Goal: Task Accomplishment & Management: Use online tool/utility

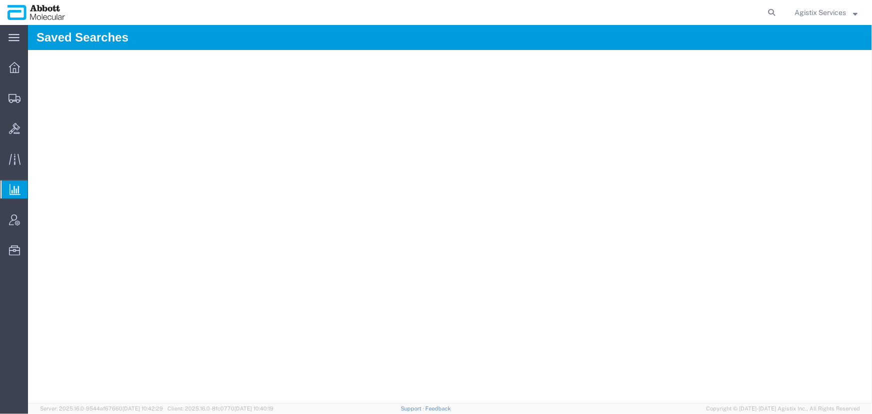
click at [814, 11] on span "Agistix Services" at bounding box center [819, 12] width 51 height 11
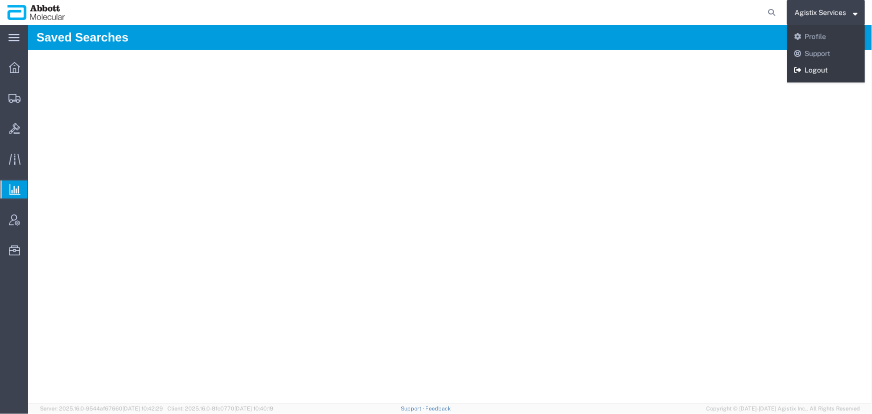
click at [813, 67] on link "Logout" at bounding box center [826, 70] width 78 height 17
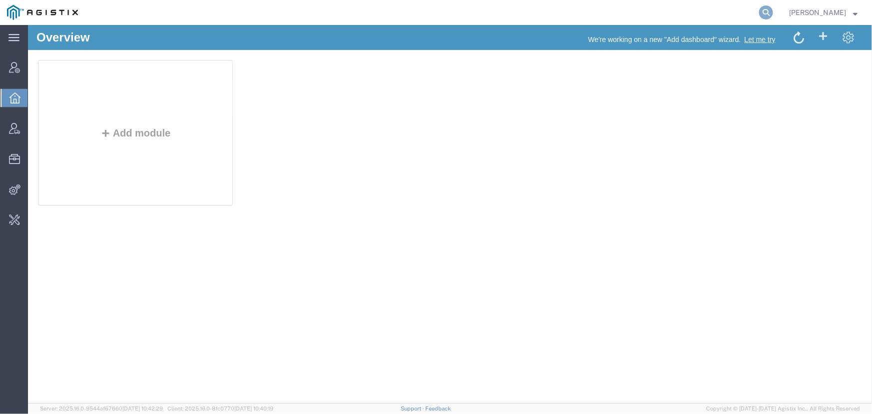
click at [768, 13] on icon at bounding box center [766, 12] width 14 height 14
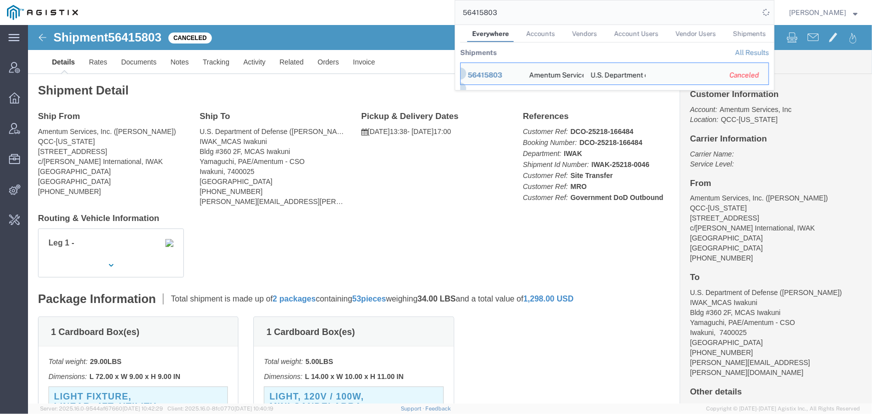
drag, startPoint x: 513, startPoint y: 10, endPoint x: 312, endPoint y: 14, distance: 201.3
click at [312, 14] on div "56415803 Everywhere Accounts Vendors Account Users Vendor Users Shipments Shipm…" at bounding box center [429, 12] width 689 height 25
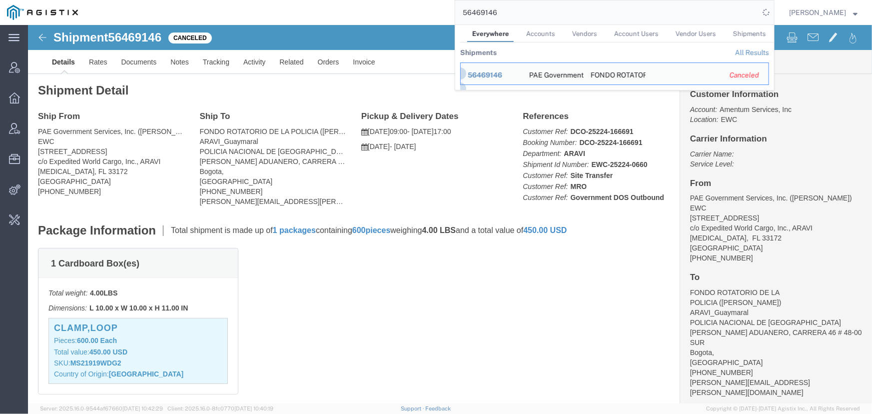
drag, startPoint x: 604, startPoint y: 14, endPoint x: 396, endPoint y: 12, distance: 208.8
click at [396, 12] on div "56469146 Everywhere Accounts Vendors Account Users Vendor Users Shipments Shipm…" at bounding box center [429, 12] width 689 height 25
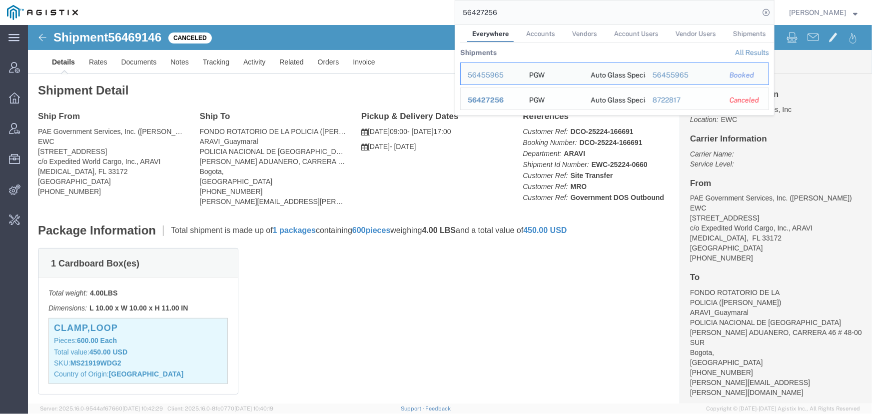
click at [490, 101] on span "56427256" at bounding box center [486, 100] width 36 height 8
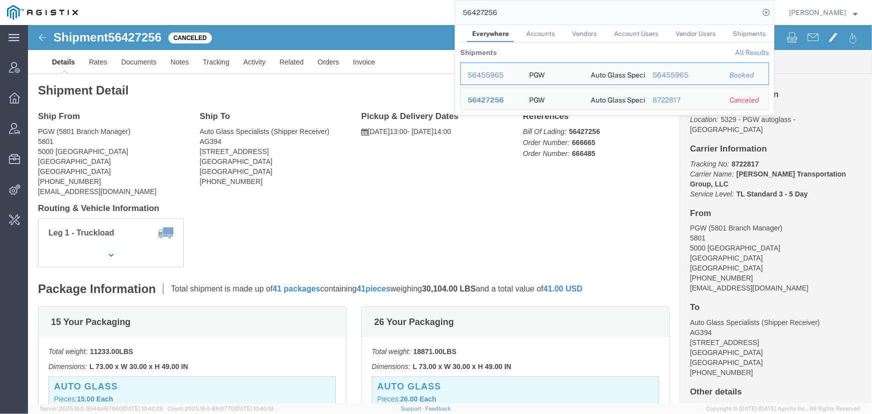
drag, startPoint x: 525, startPoint y: 14, endPoint x: 369, endPoint y: 14, distance: 156.3
click at [369, 14] on div "56427256 Everywhere Accounts Vendors Account Users Vendor Users Shipments Shipm…" at bounding box center [429, 12] width 689 height 25
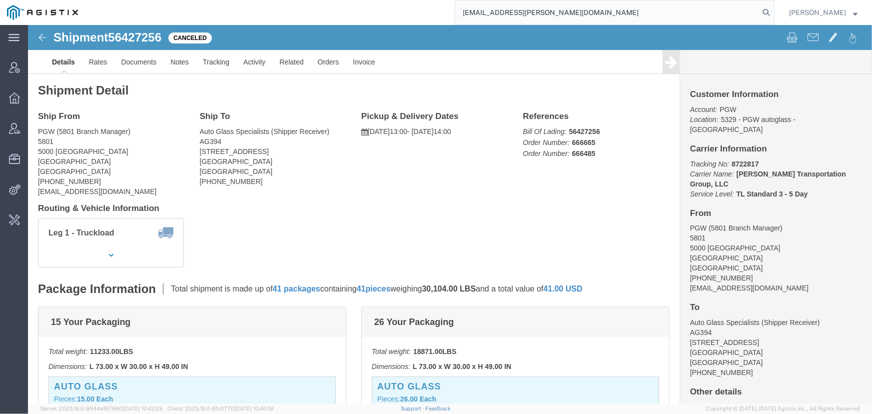
type input "[EMAIL_ADDRESS][PERSON_NAME][DOMAIN_NAME]"
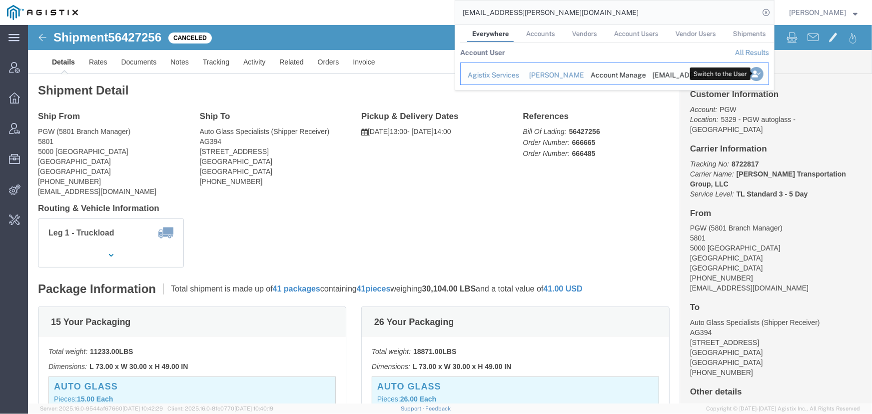
click at [754, 78] on icon "Search Results" at bounding box center [756, 74] width 14 height 14
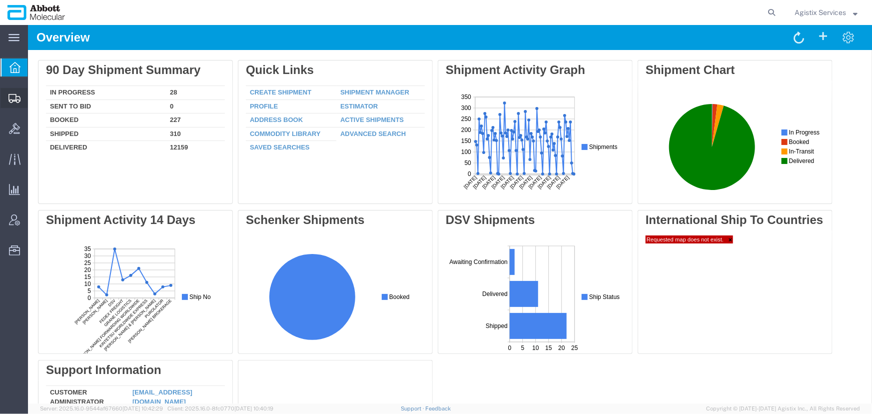
click at [18, 91] on div at bounding box center [14, 98] width 28 height 20
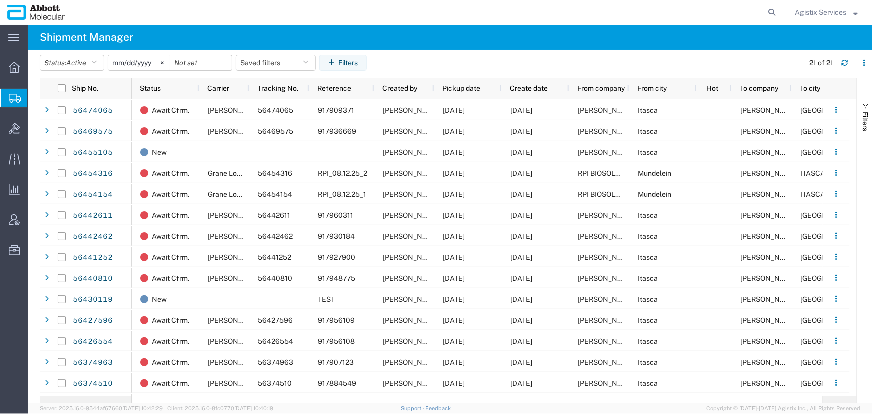
click at [0, 0] on span "Create Shipment" at bounding box center [0, 0] width 0 height 0
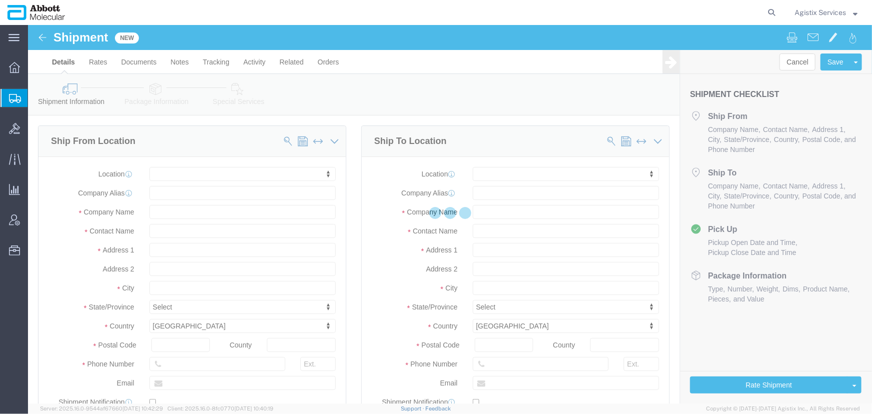
select select
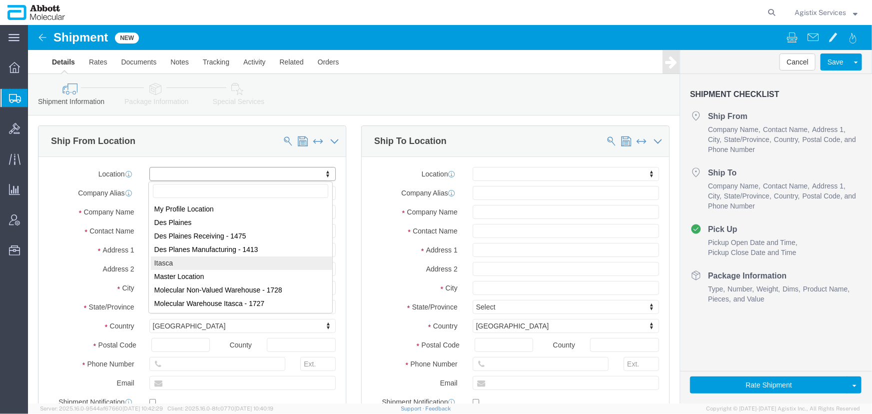
select select "48454"
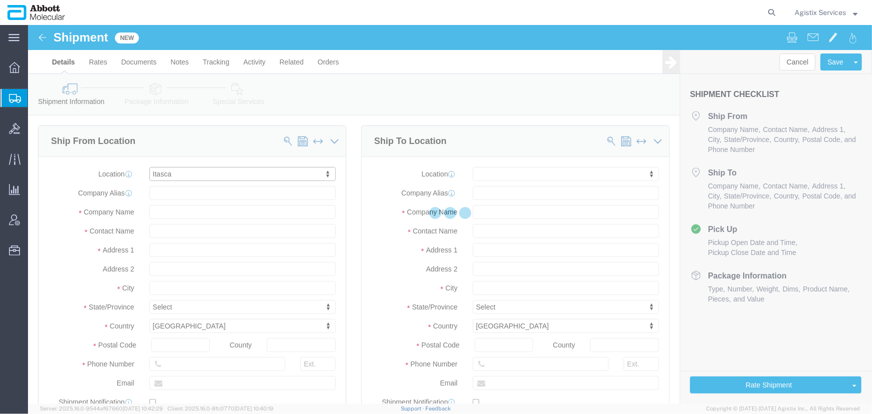
type input "1015 W Devon Ave"
type input "60143"
type input "224-361-7088"
type input "Abbott Molecular Inc"
type input "Itasca"
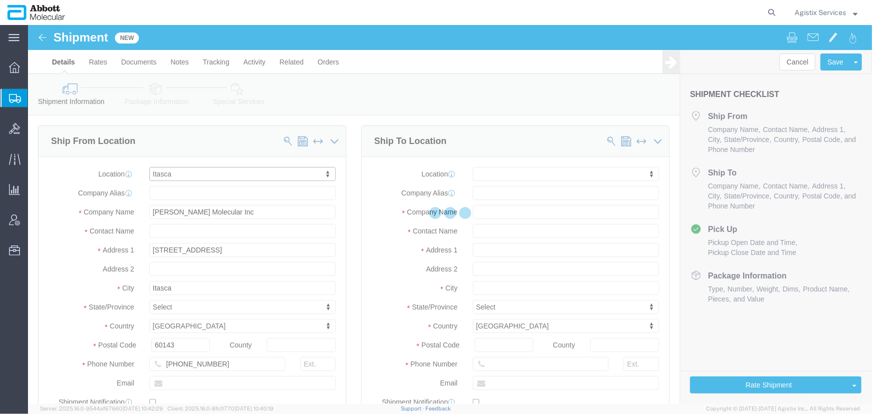
select select "IL"
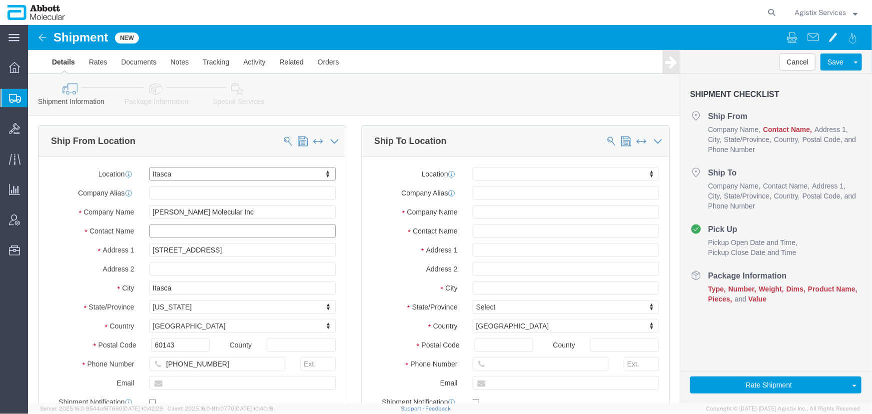
click input "text"
type input "Test JJ"
click input "text"
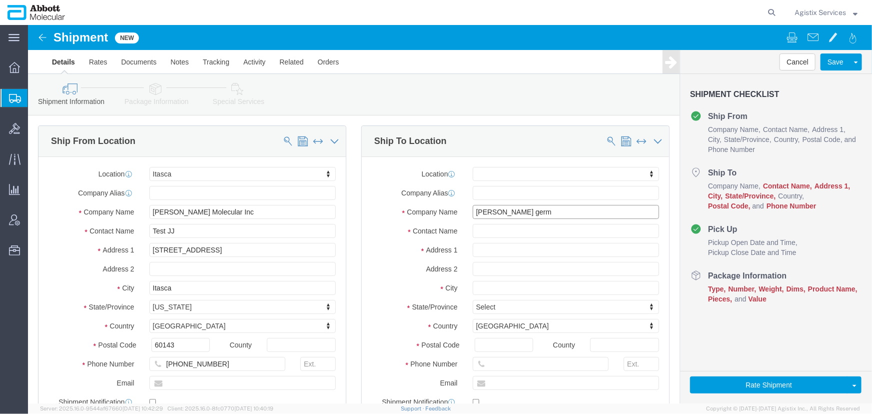
drag, startPoint x: 463, startPoint y: 188, endPoint x: 496, endPoint y: 185, distance: 33.6
click input "Abbott germ"
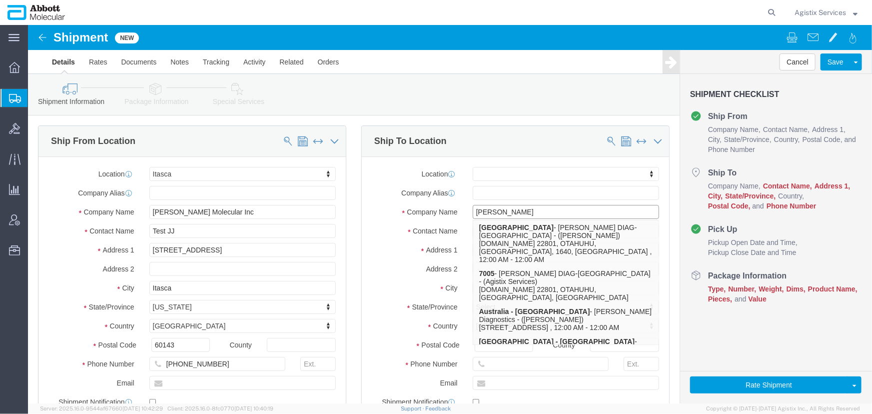
type input "Abbott"
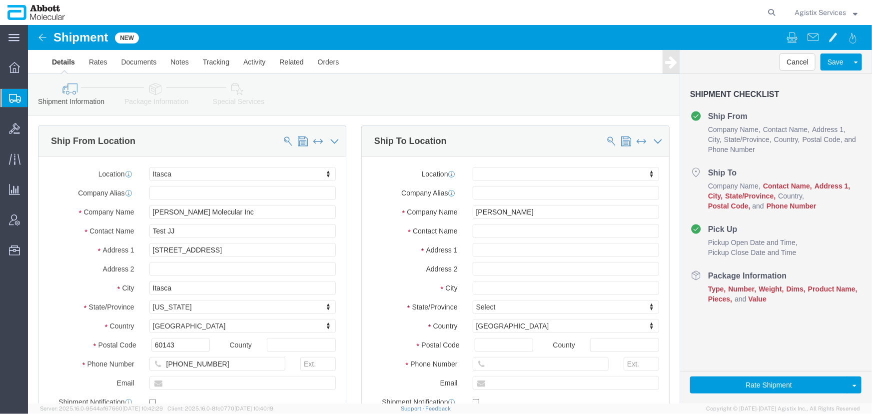
click label "City"
click input "text"
type input "wiesbaden"
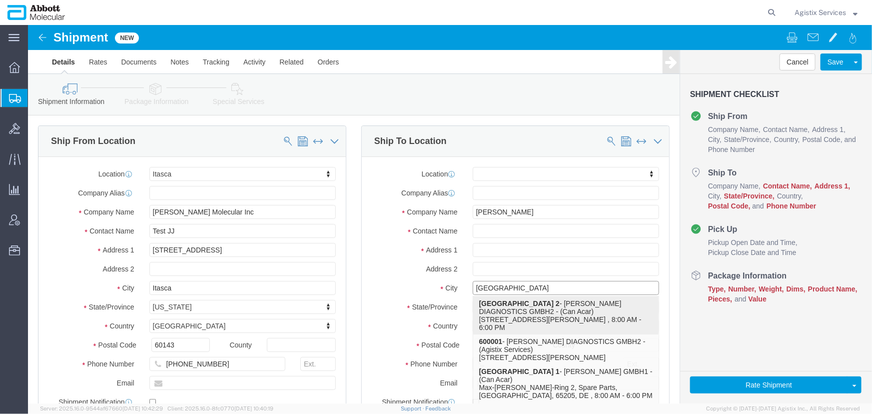
click p "Germany 2 - ABBOTT DIAGNOSTICS GMBH2 - (Can Acar) Max-Planck-Ring 2, Wiesbaden,…"
select select
type input "Max-Planck-Ring 2"
select select "DE"
type input "65205"
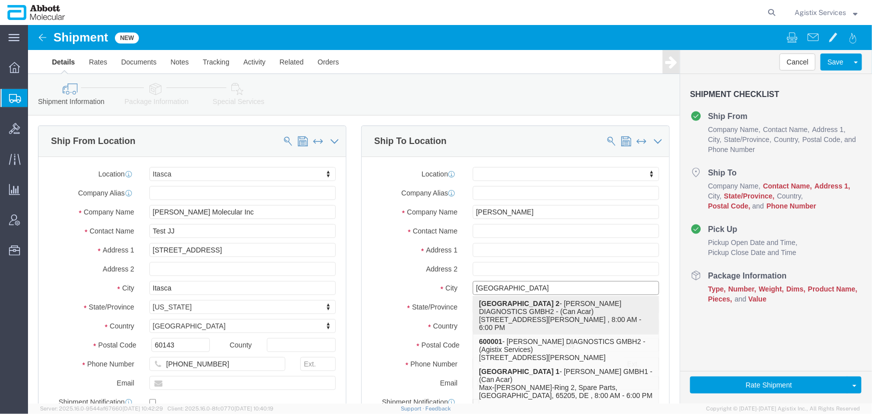
type input "49-6122-580"
type input "Germany 2"
type input "ABBOTT DIAGNOSTICS GMBH2"
type input "Can Acar"
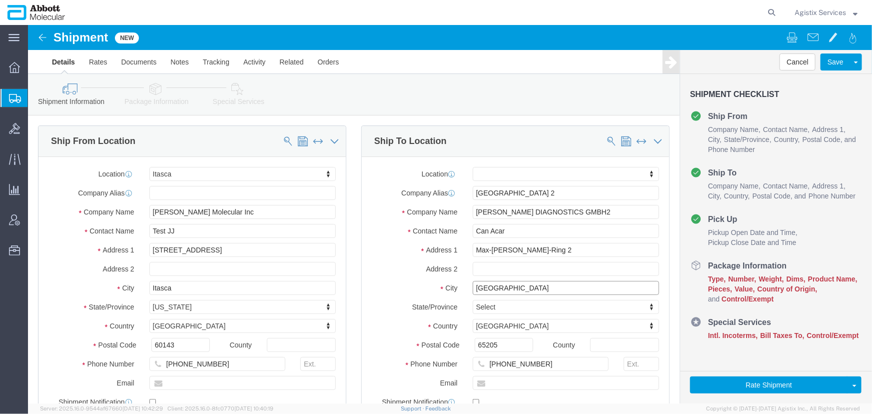
type input "Wiesbaden"
select select
drag, startPoint x: 481, startPoint y: 206, endPoint x: 422, endPoint y: 205, distance: 58.4
click div "Contact Name Can Acar"
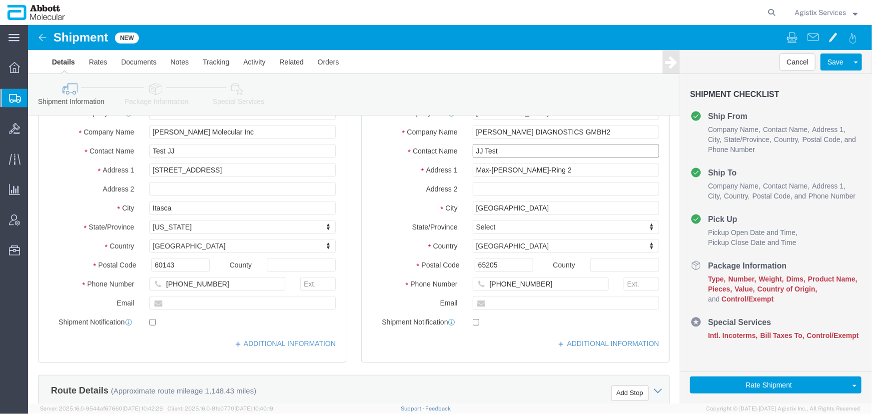
scroll to position [90, 0]
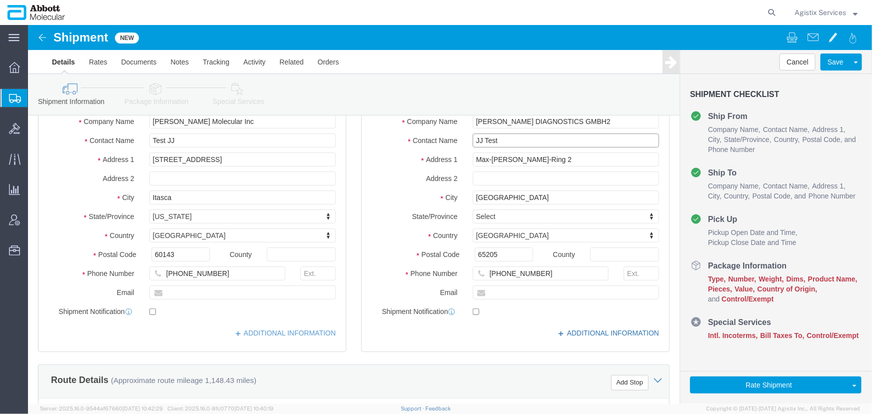
type input "JJ Test"
click link "ADDITIONAL INFORMATION"
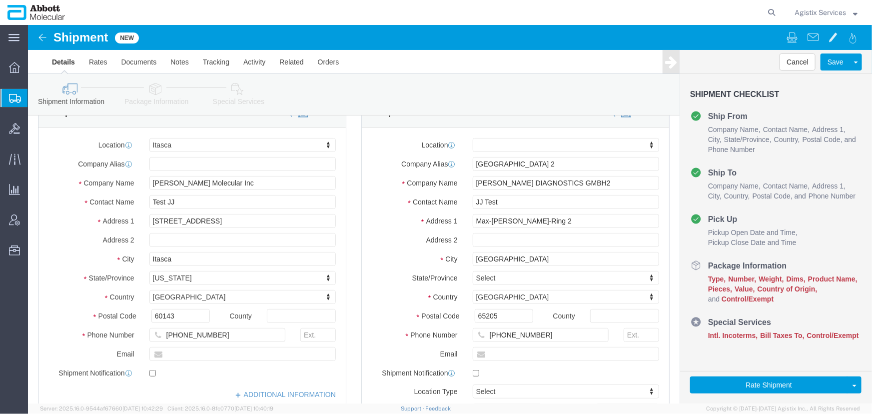
scroll to position [0, 0]
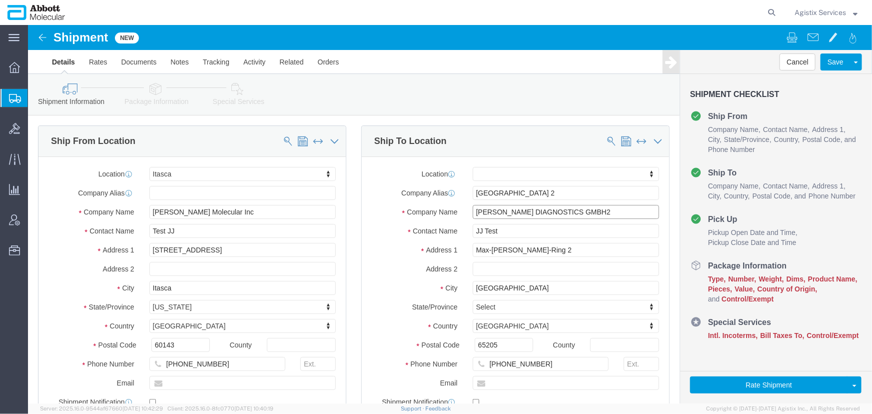
drag, startPoint x: 548, startPoint y: 187, endPoint x: 444, endPoint y: 185, distance: 104.4
click input "ABBOTT DIAGNOSTICS GMBH2"
click at [0, 0] on span "Address Book" at bounding box center [0, 0] width 0 height 0
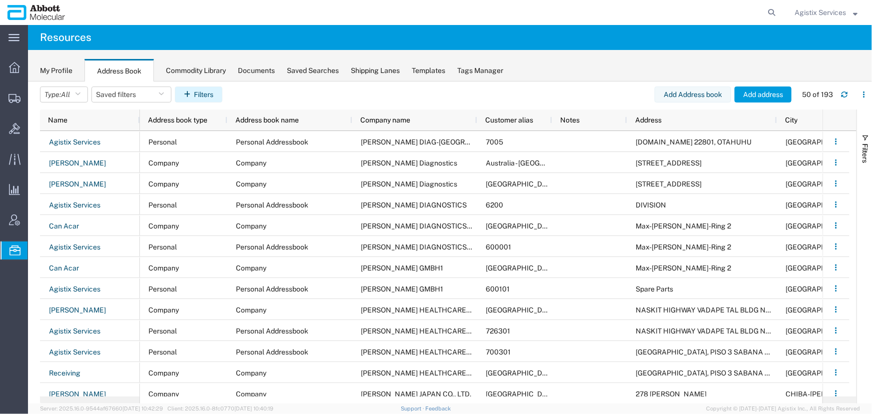
click at [208, 92] on button "Filters" at bounding box center [198, 94] width 47 height 16
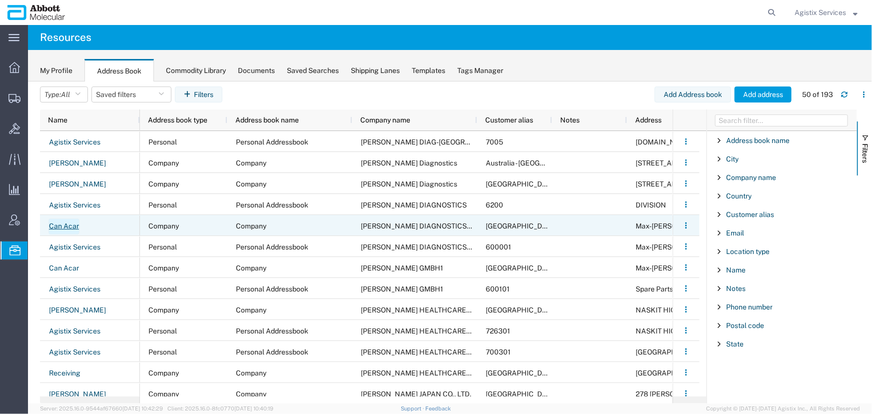
click at [67, 224] on link "Can Acar" at bounding box center [63, 226] width 31 height 16
select select "US"
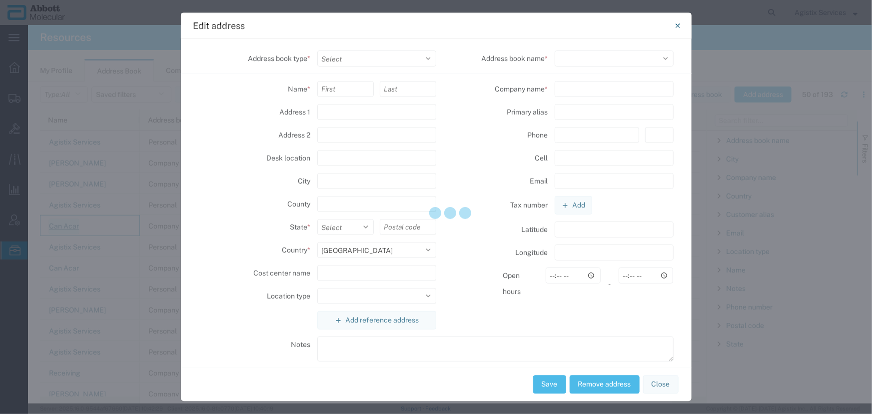
select select "COMPANY"
type input "Can"
type input "Acar"
type input "Max-Planck-Ring 2"
type input "Wiesbaden"
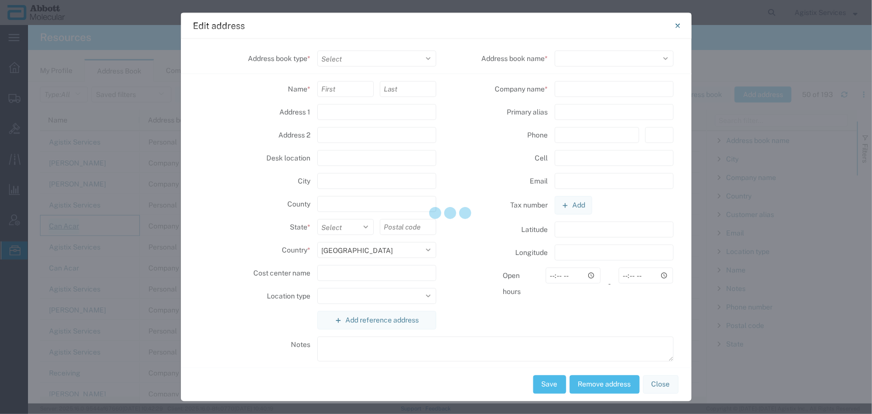
type input "65205"
select select "DE"
select select
type input "ABBOTT DIAGNOSTICS GMBH2"
type input "Germany 2"
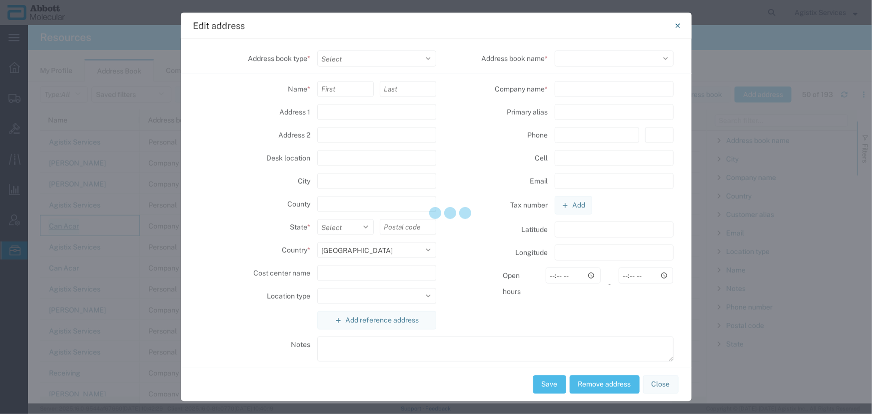
type input "49-6122-580"
type input "08:00"
type input "18:00"
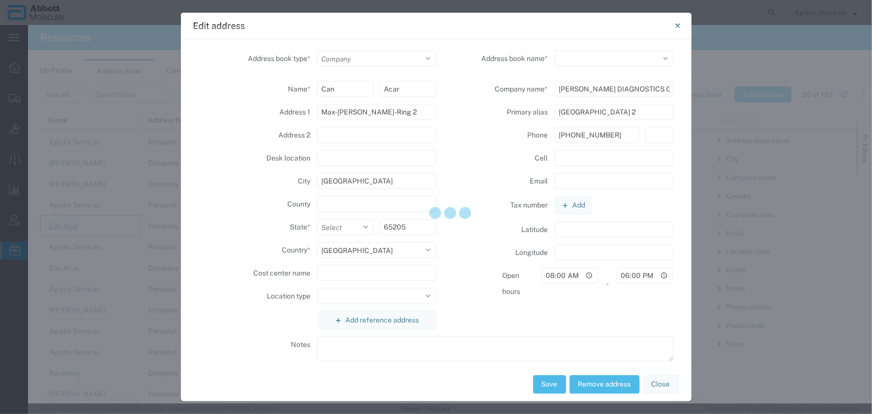
select select "38449"
select select "EORI"
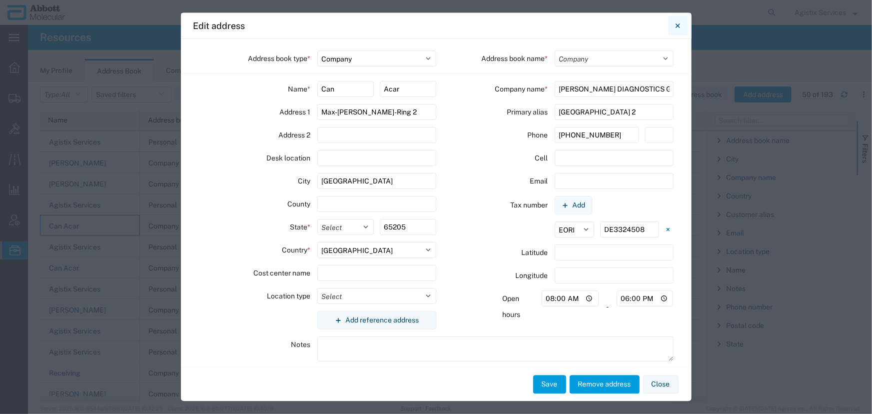
click at [682, 26] on button "Close" at bounding box center [678, 26] width 20 height 20
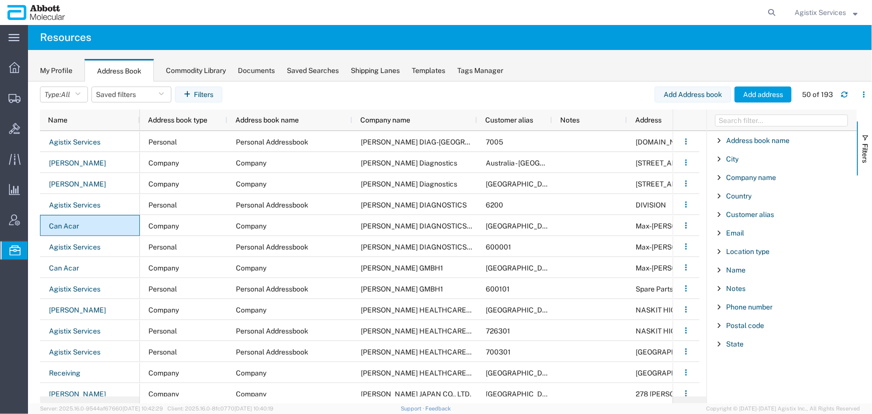
click at [0, 0] on span "Commodity Library" at bounding box center [0, 0] width 0 height 0
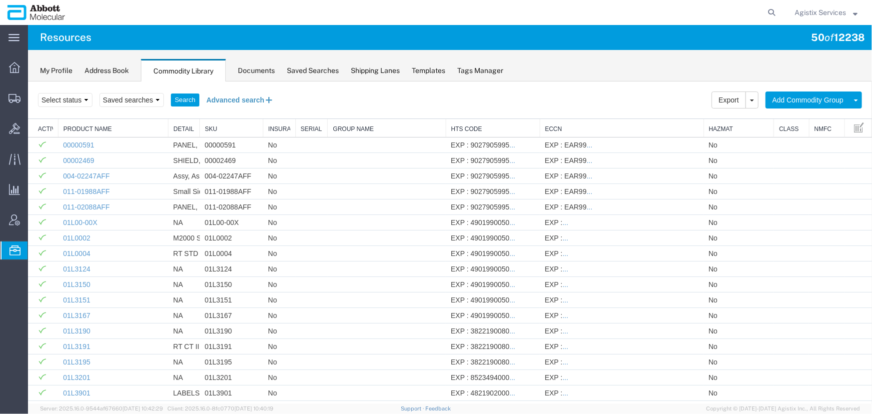
click at [234, 99] on button "Advanced search" at bounding box center [239, 99] width 81 height 17
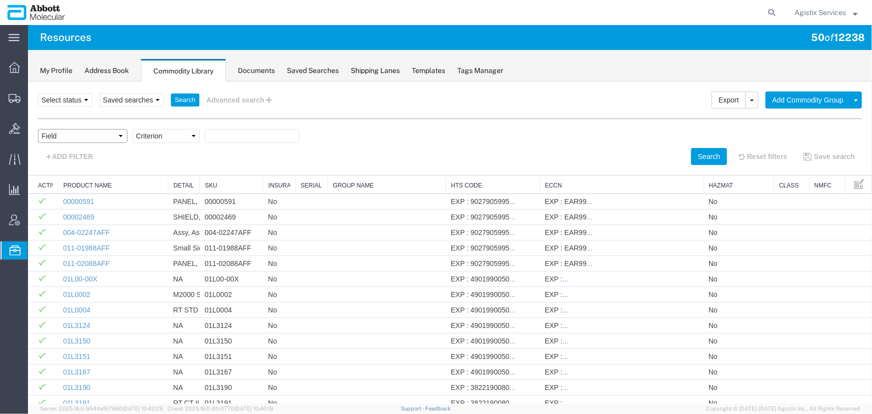
drag, startPoint x: 85, startPoint y: 136, endPoint x: 84, endPoint y: 142, distance: 5.6
click at [85, 136] on select "Field Class Commodity Category Commodity Group Commodity Quantity Commodity Val…" at bounding box center [81, 135] width 89 height 14
select select "productName"
click at [37, 128] on select "Field Class Commodity Category Commodity Group Commodity Quantity Commodity Val…" at bounding box center [81, 135] width 89 height 14
click at [171, 137] on select "Criterion contains does not contain is is blank is not blank starts with" at bounding box center [165, 135] width 67 height 14
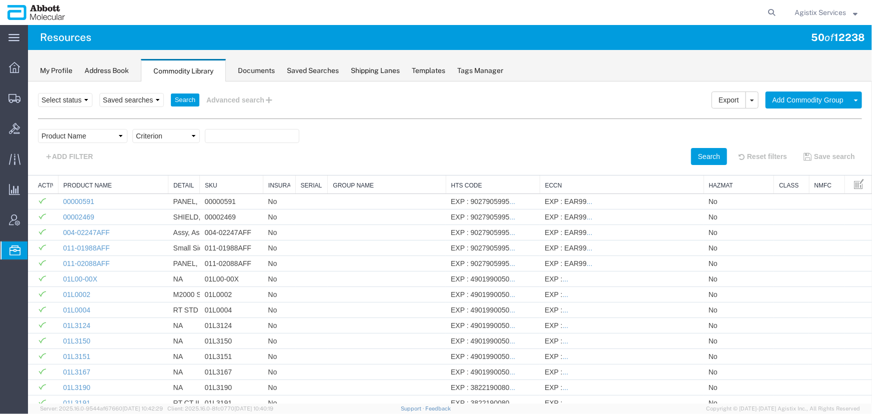
select select "contains"
click at [132, 128] on select "Criterion contains does not contain is is blank is not blank starts with" at bounding box center [165, 135] width 67 height 14
click at [224, 134] on input "text" at bounding box center [251, 135] width 94 height 14
drag, startPoint x: 228, startPoint y: 136, endPoint x: 181, endPoint y: 132, distance: 47.2
click at [181, 132] on div "Field Class Commodity Category Commodity Group Commodity Quantity Commodity Val…" at bounding box center [449, 137] width 824 height 19
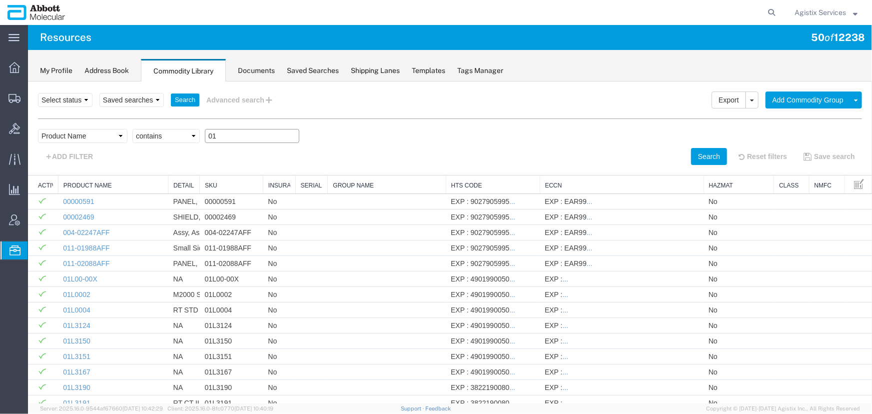
paste input "N0102"
type input "01N0102"
click at [690, 155] on button "Search" at bounding box center [708, 155] width 36 height 17
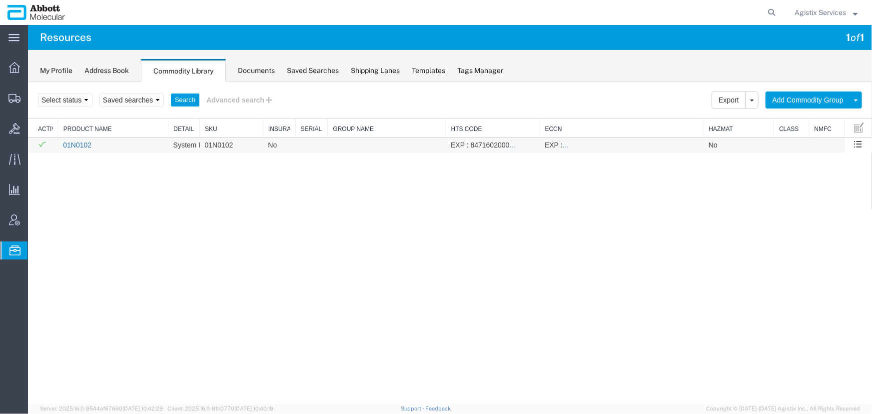
click at [74, 144] on link "01N0102" at bounding box center [76, 144] width 28 height 8
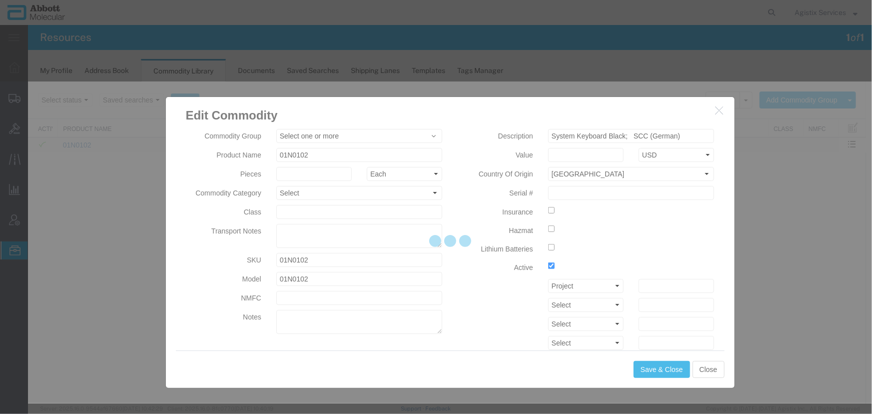
type input "AMBIENT"
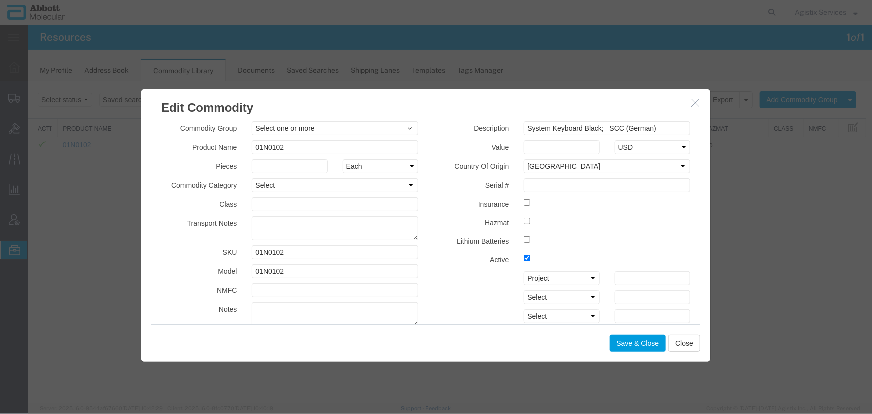
drag, startPoint x: 480, startPoint y: 96, endPoint x: 455, endPoint y: 89, distance: 25.6
click at [455, 89] on h3 "Edit Commodity" at bounding box center [425, 102] width 568 height 27
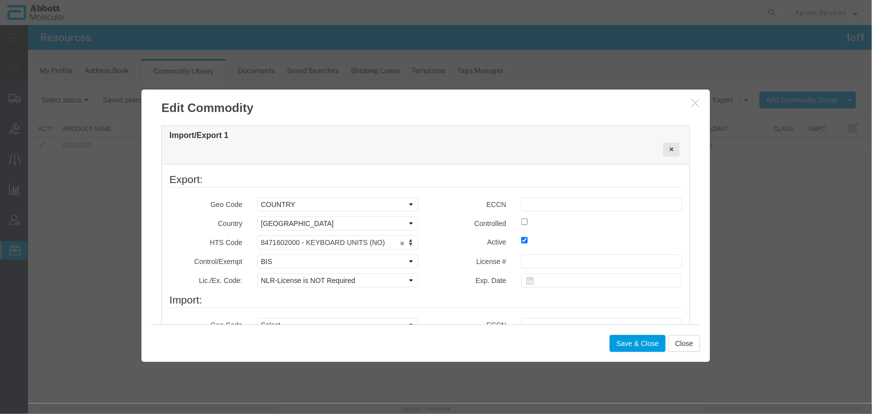
scroll to position [318, 0]
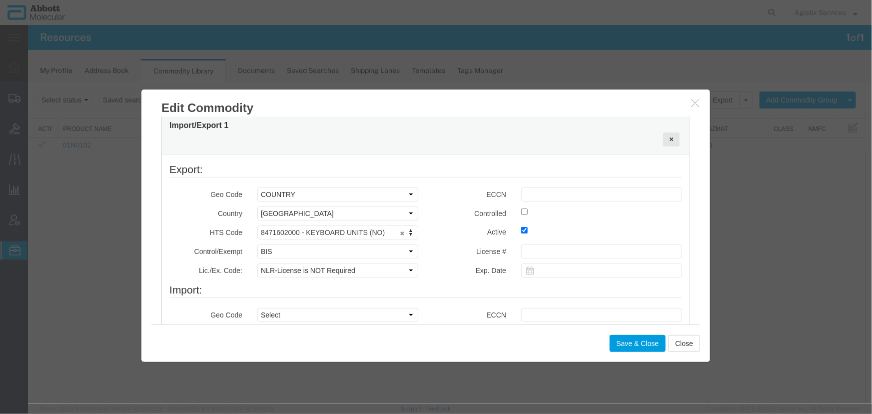
click at [695, 101] on button "button" at bounding box center [695, 102] width 12 height 12
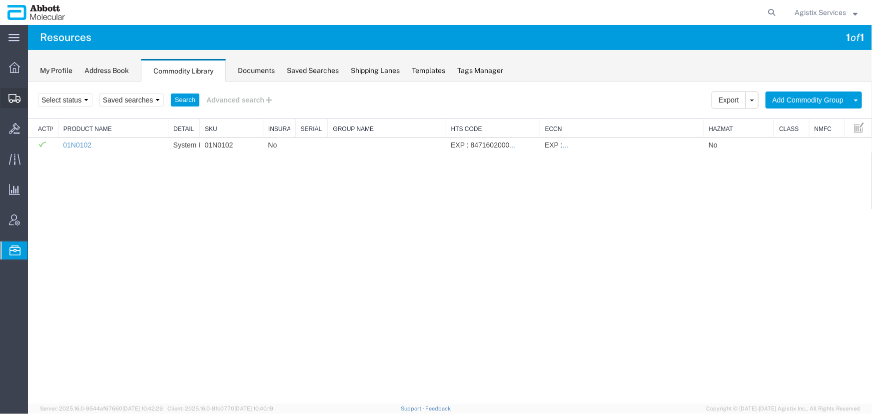
click at [0, 0] on span "Shipment Manager" at bounding box center [0, 0] width 0 height 0
